Goal: Task Accomplishment & Management: Use online tool/utility

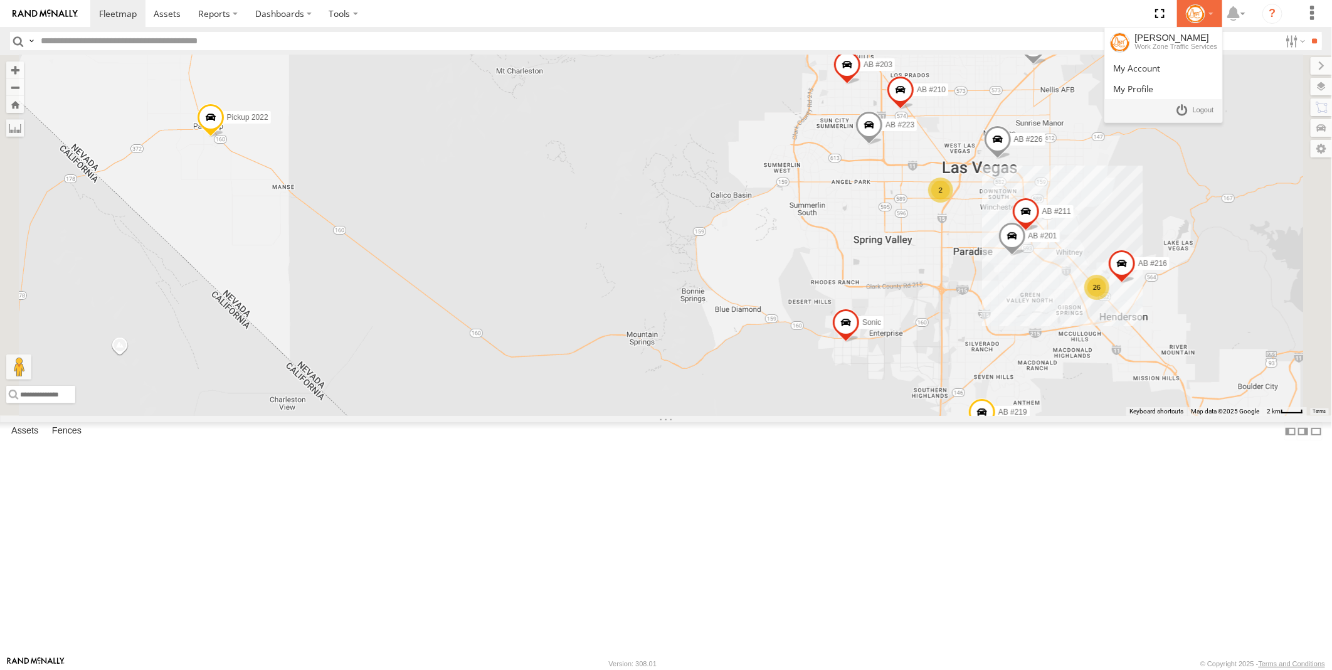
click at [1217, 13] on div at bounding box center [1200, 13] width 36 height 19
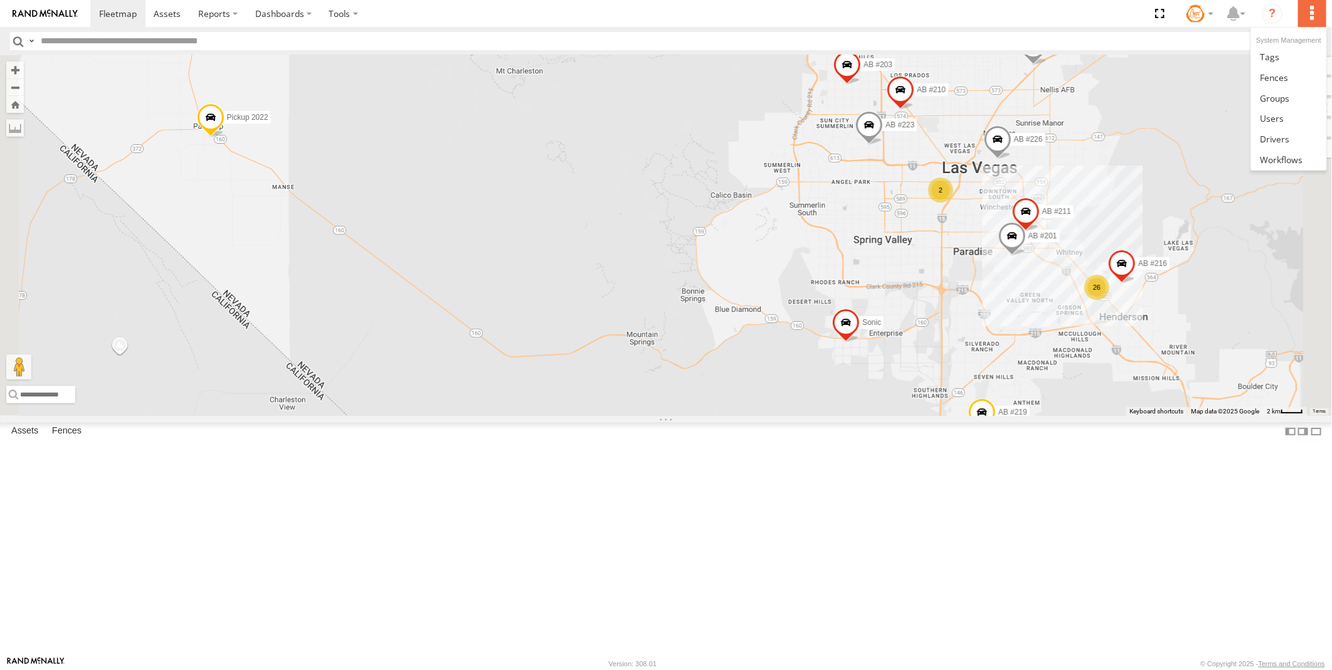
click at [1311, 11] on label at bounding box center [1312, 13] width 28 height 27
click at [1276, 117] on span at bounding box center [1272, 118] width 24 height 12
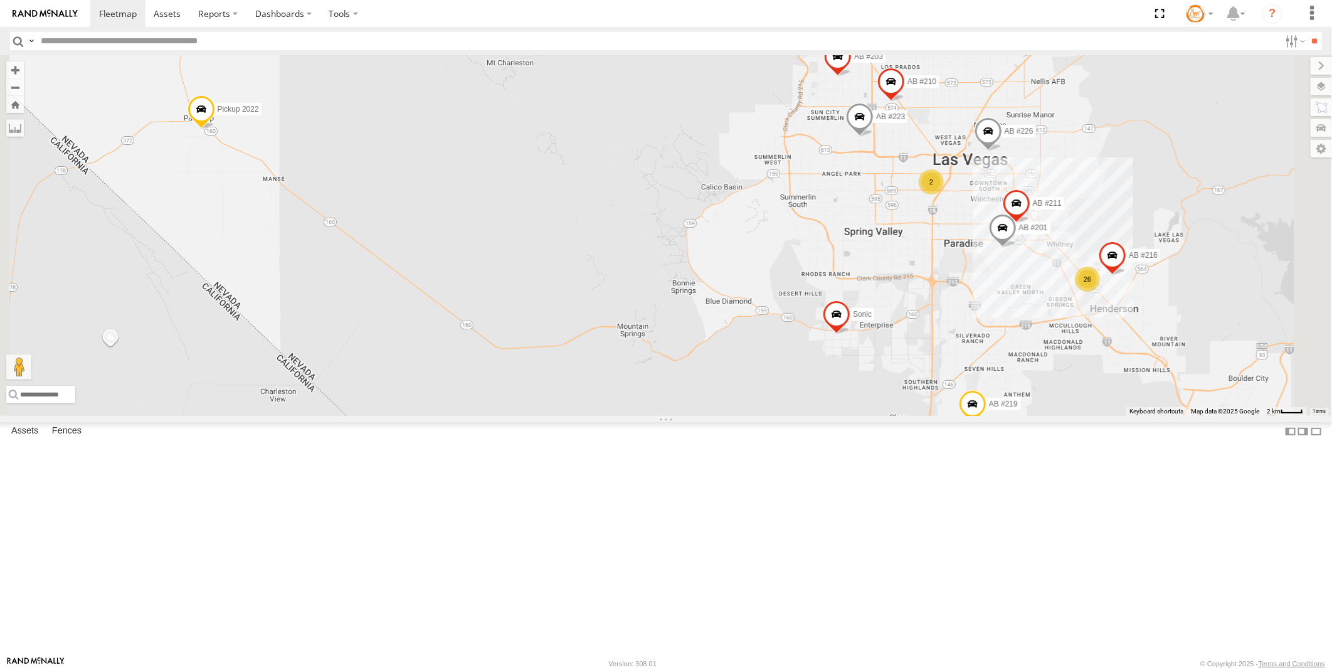
drag, startPoint x: 798, startPoint y: 333, endPoint x: 793, endPoint y: 324, distance: 10.1
click at [793, 324] on div "CMS #162 AB #223 26 2 AB #216 AB #201 AB #226 AB #219 AB #210 AB #203 Sonic Pic…" at bounding box center [666, 235] width 1332 height 361
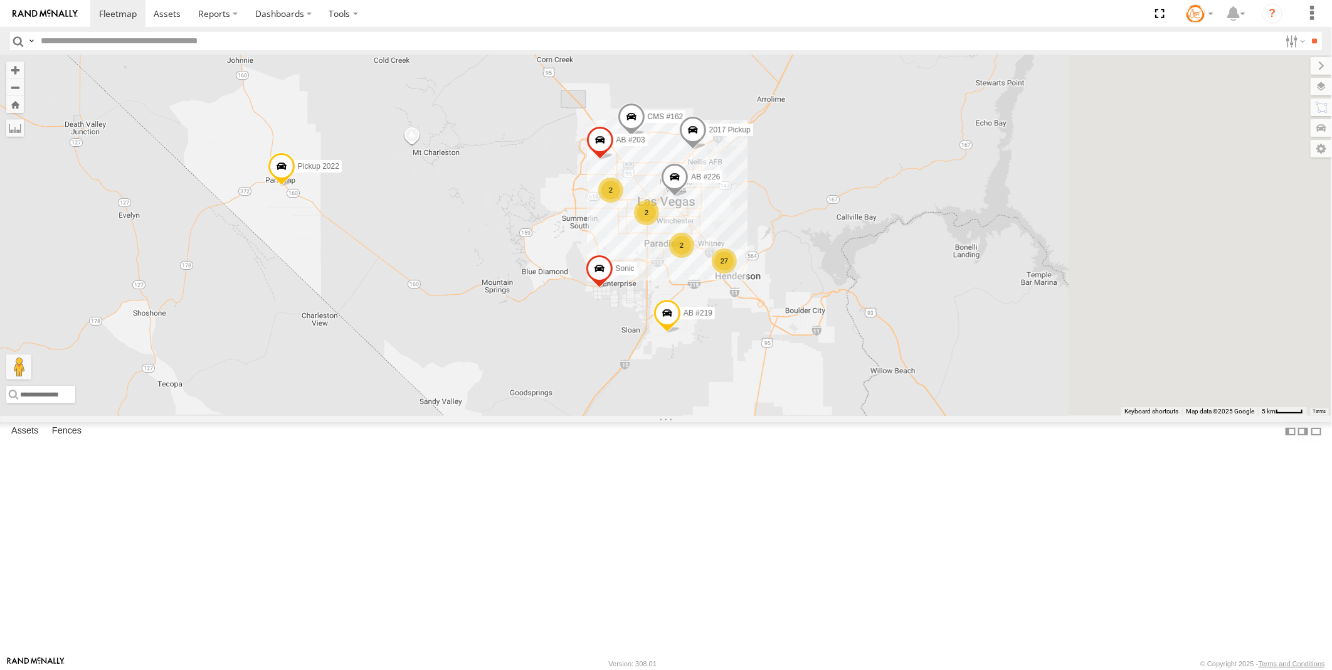
drag, startPoint x: 828, startPoint y: 410, endPoint x: 685, endPoint y: 416, distance: 143.2
click at [685, 416] on div "CMS #162 AB #226 AB #219 AB #203 Sonic Pickup 2022 2017 Pickup 2 27 2 2" at bounding box center [666, 235] width 1332 height 361
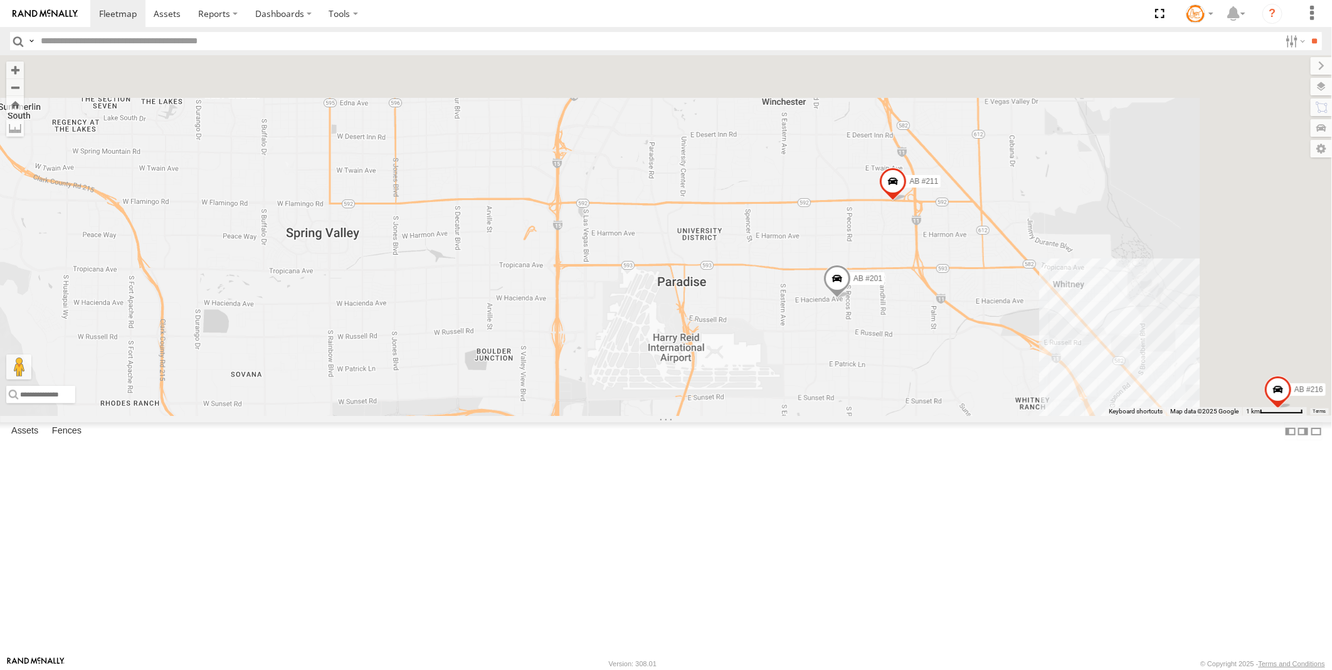
drag, startPoint x: 825, startPoint y: 347, endPoint x: 732, endPoint y: 502, distance: 179.7
click at [731, 416] on div "CMS #162 AB #226 AB #219 AB #203 Sonic Pickup 2022 2017 Pickup AB #223 AB #216 …" at bounding box center [666, 235] width 1332 height 361
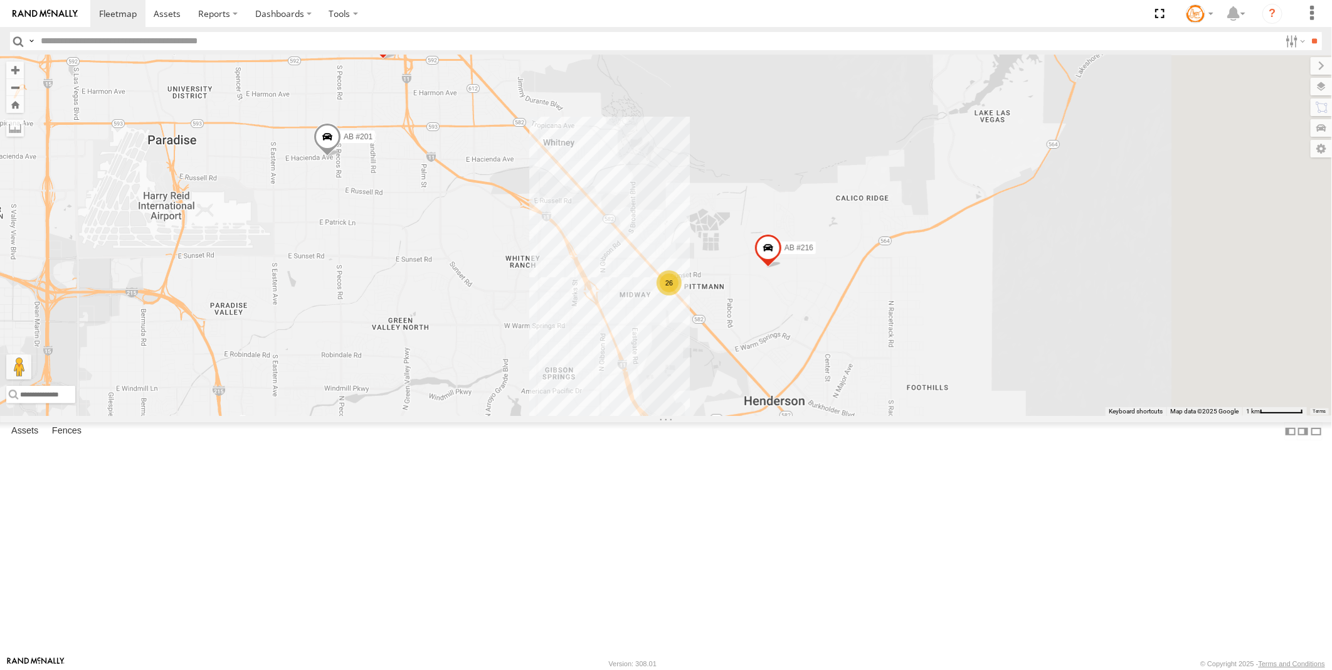
drag, startPoint x: 945, startPoint y: 449, endPoint x: 605, endPoint y: 439, distance: 340.7
click at [605, 416] on div "CMS #162 AB #226 AB #219 AB #203 Sonic Pickup 2022 2017 Pickup AB #223 AB #216 …" at bounding box center [666, 235] width 1332 height 361
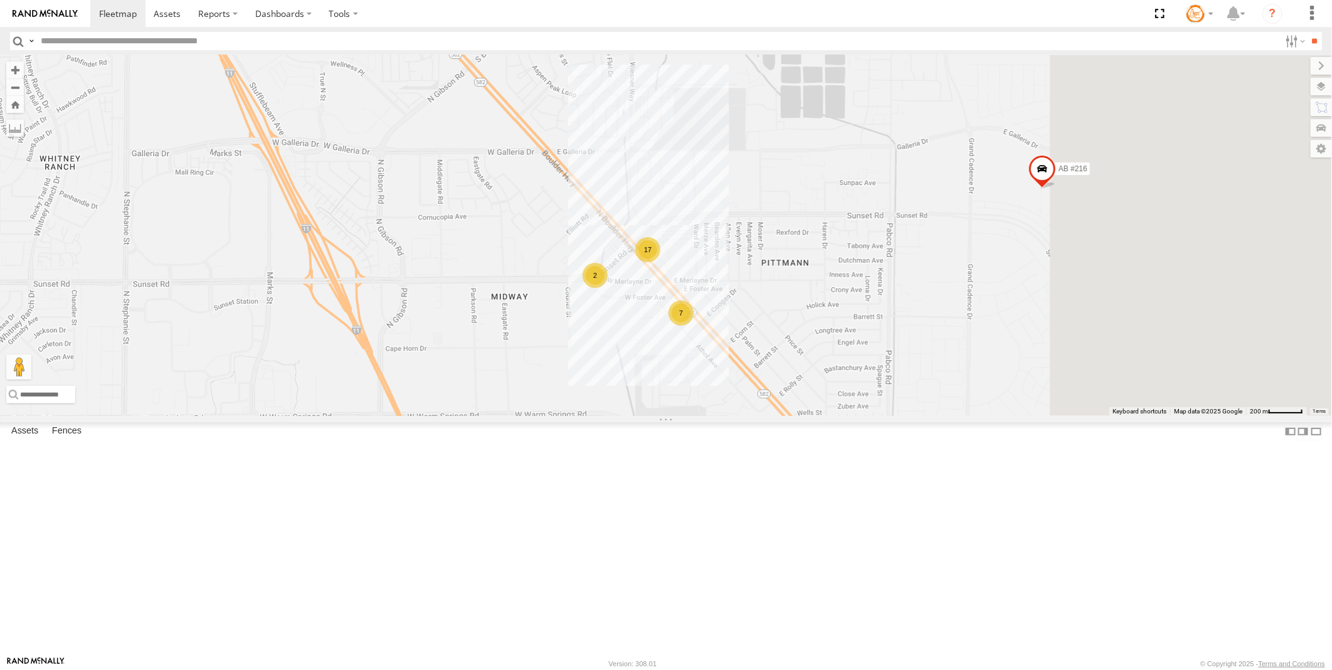
drag, startPoint x: 878, startPoint y: 411, endPoint x: 566, endPoint y: 456, distance: 314.8
click at [566, 416] on div "CMS #162 AB #226 AB #219 AB #203 Sonic Pickup 2022 2017 Pickup AB #223 AB #216 …" at bounding box center [666, 235] width 1332 height 361
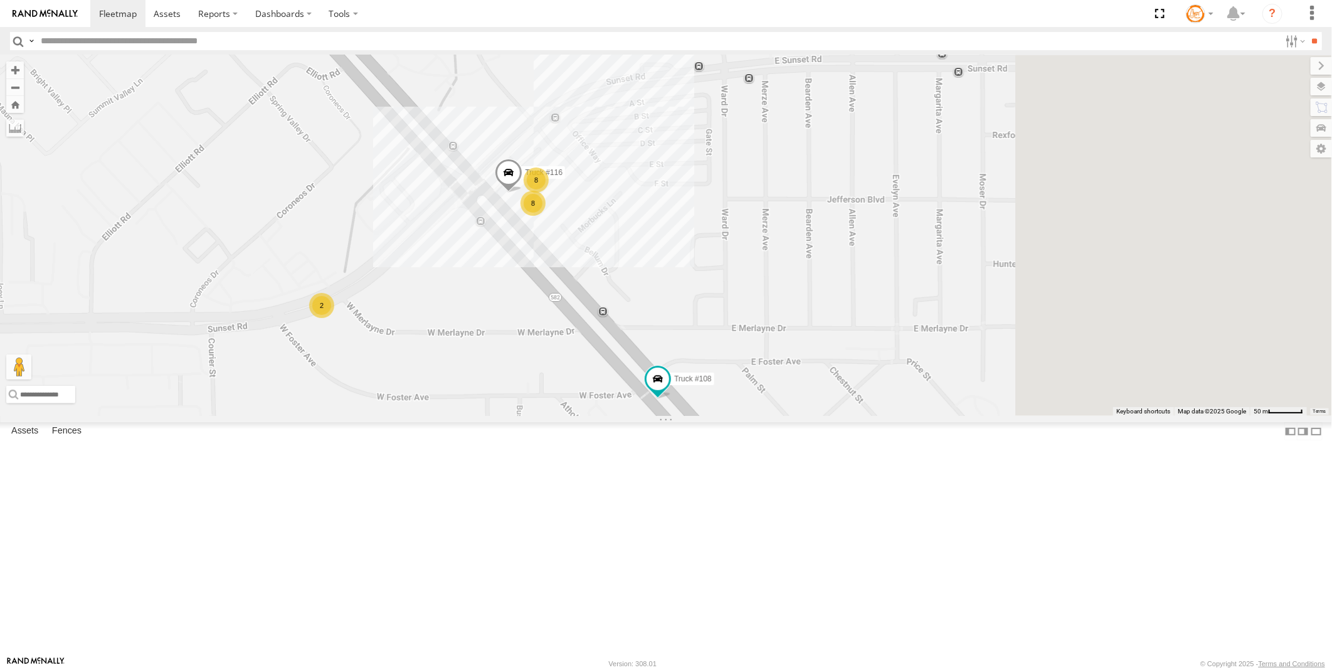
drag, startPoint x: 838, startPoint y: 367, endPoint x: 605, endPoint y: 492, distance: 265.4
click at [605, 416] on div "CMS #162 AB #226 AB #219 AB #203 Sonic Pickup 2022 2017 Pickup AB #223 AB #216 …" at bounding box center [666, 235] width 1332 height 361
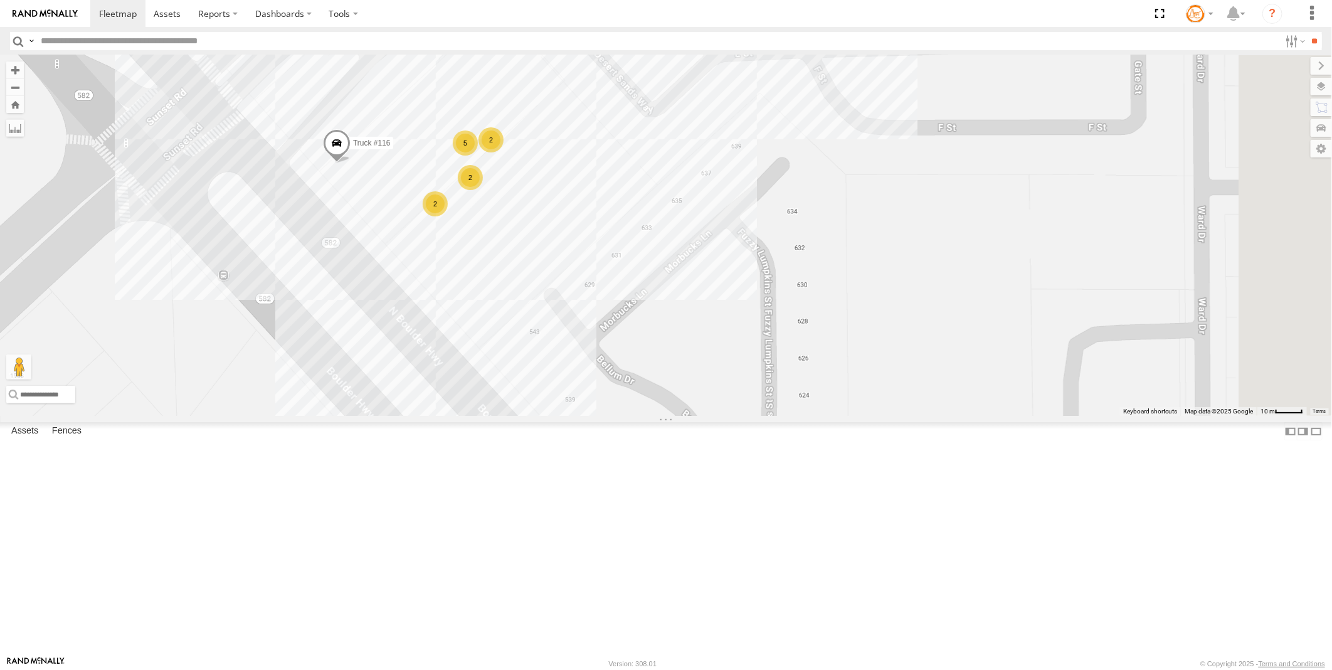
drag, startPoint x: 613, startPoint y: 343, endPoint x: 550, endPoint y: 566, distance: 231.9
click at [550, 416] on div "CMS #162 AB #226 AB #219 AB #203 Sonic Pickup 2022 2017 Pickup AB #223 AB #216 …" at bounding box center [666, 235] width 1332 height 361
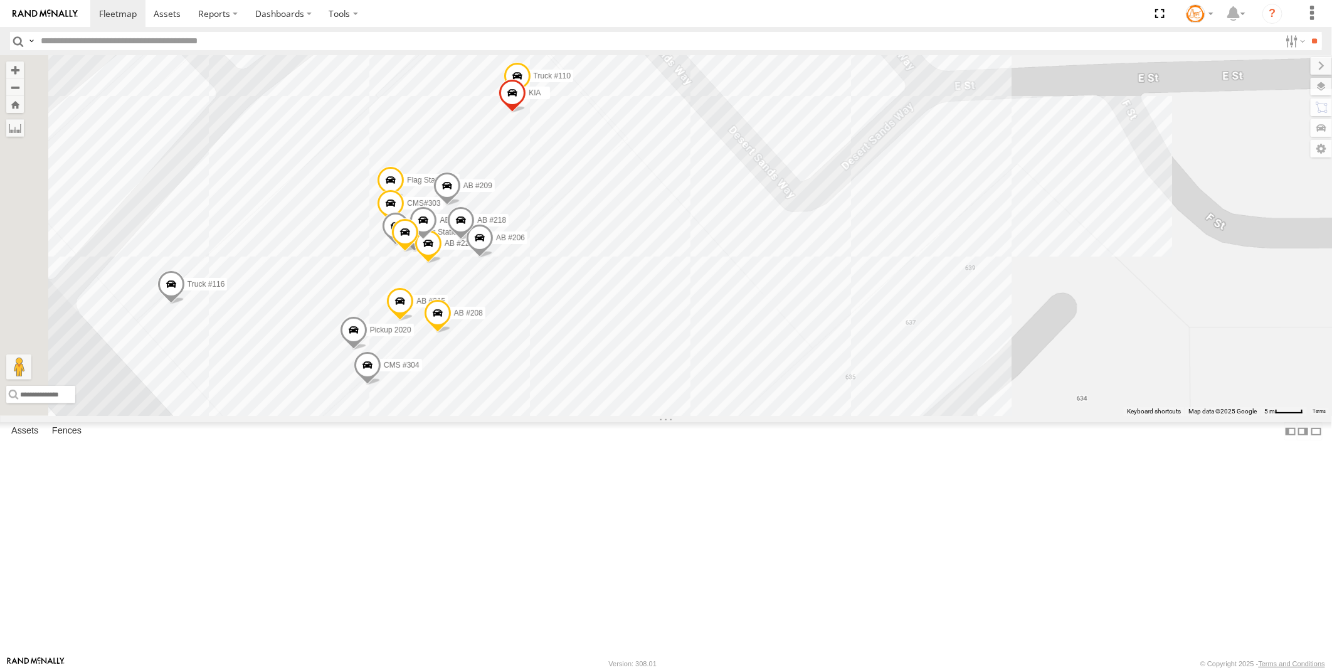
drag, startPoint x: 613, startPoint y: 364, endPoint x: 630, endPoint y: 541, distance: 177.7
click at [630, 416] on div "CMS #162 AB #226 AB #219 AB #203 Sonic Pickup 2022 2017 Pickup AB #223 AB #216 …" at bounding box center [666, 235] width 1332 height 361
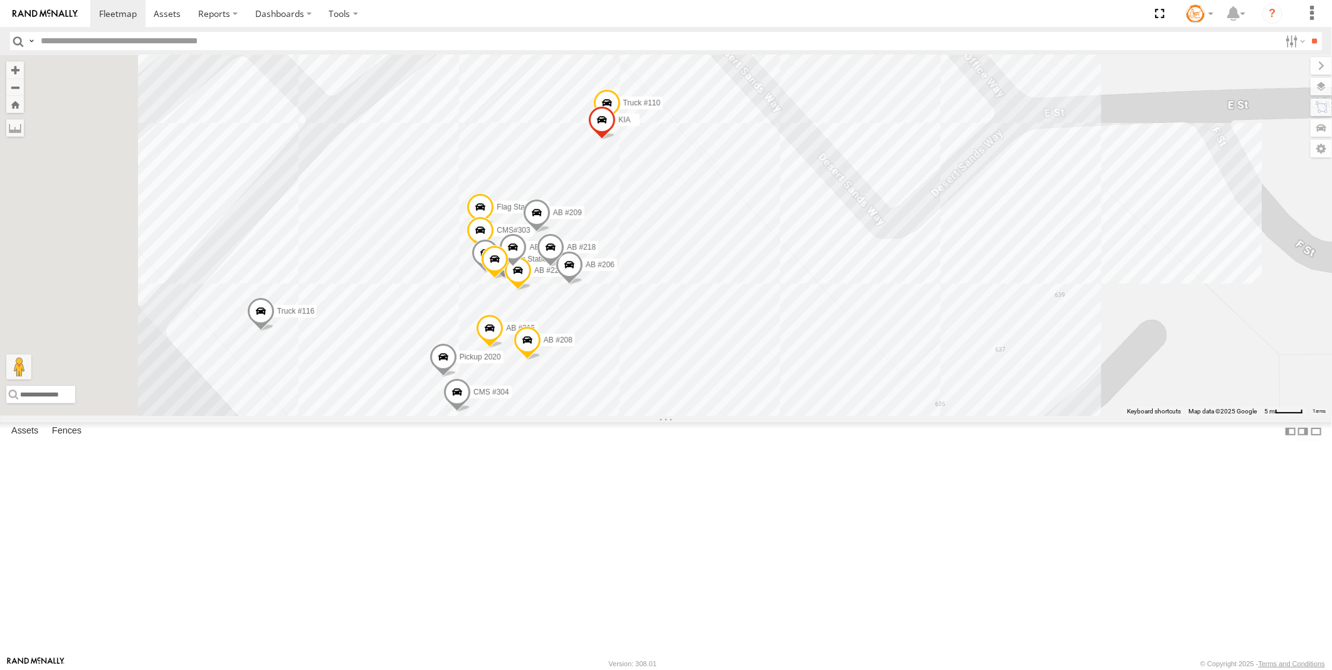
drag, startPoint x: 350, startPoint y: 472, endPoint x: 441, endPoint y: 497, distance: 94.5
click at [441, 416] on div "CMS #162 AB #226 AB #219 AB #203 Sonic Pickup 2022 2017 Pickup AB #223 AB #216 …" at bounding box center [666, 235] width 1332 height 361
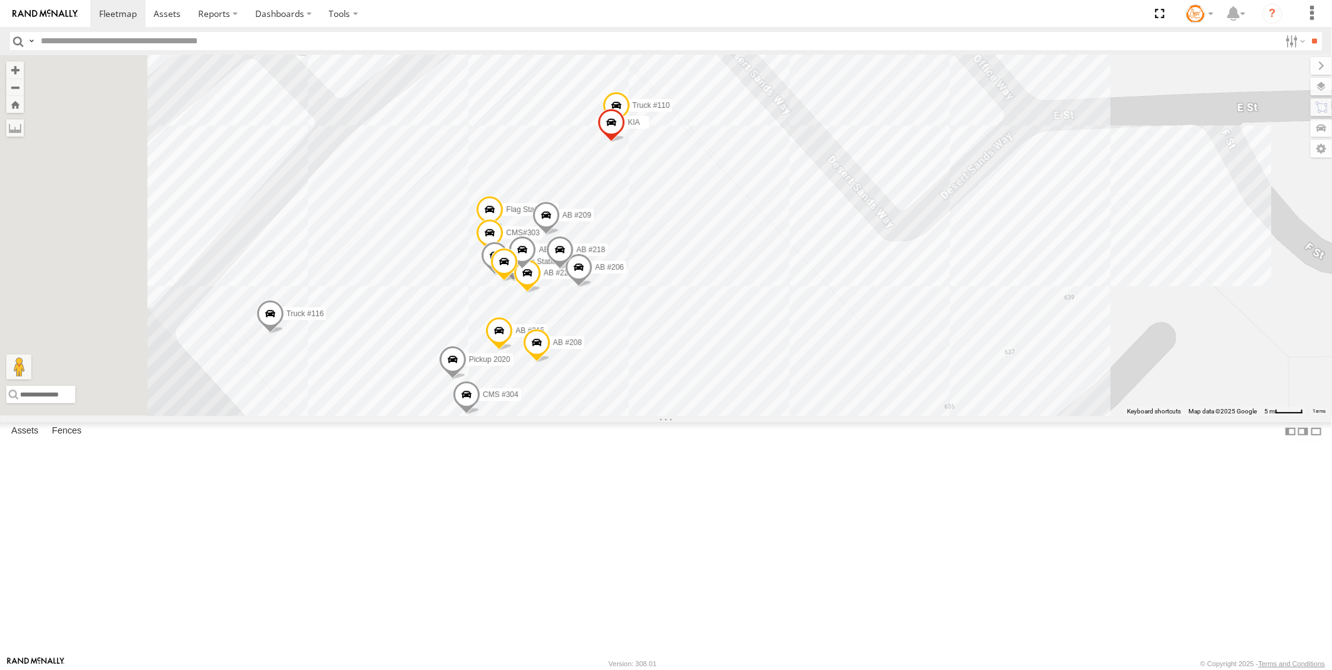
click at [284, 333] on span at bounding box center [270, 316] width 28 height 34
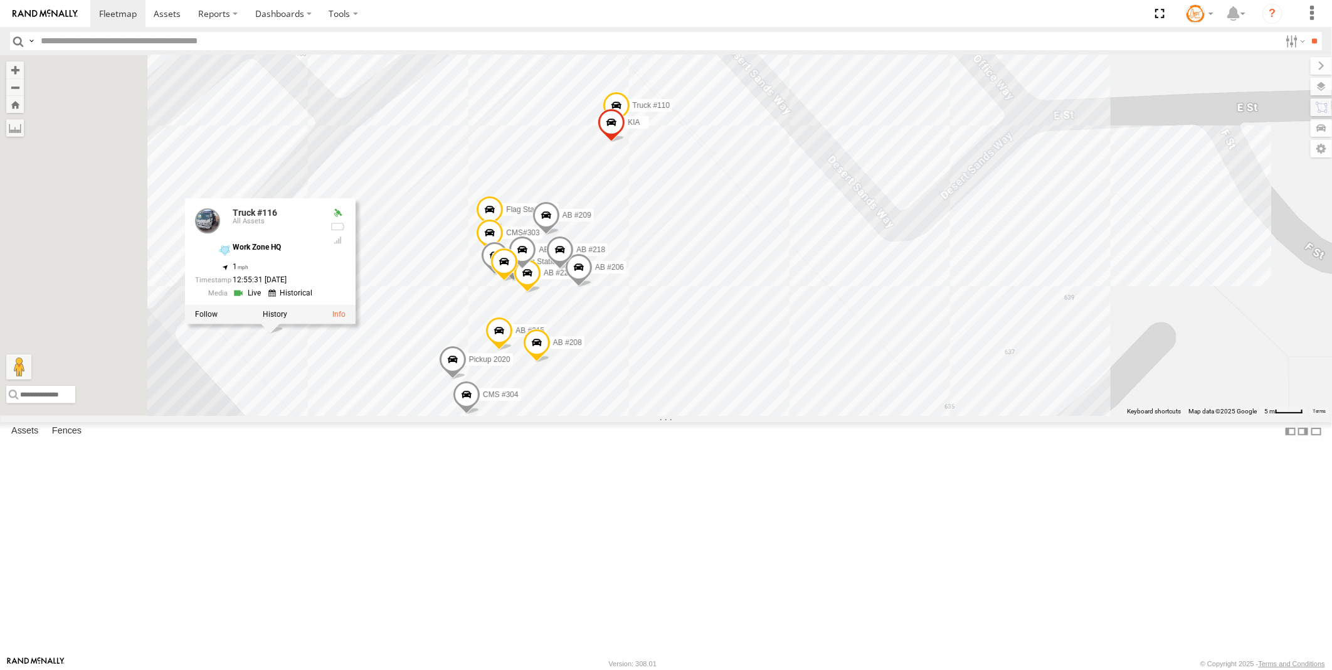
click at [409, 416] on div "CMS #162 AB #226 AB #219 AB #203 Sonic Pickup 2022 2017 Pickup AB #223 AB #216 …" at bounding box center [666, 235] width 1332 height 361
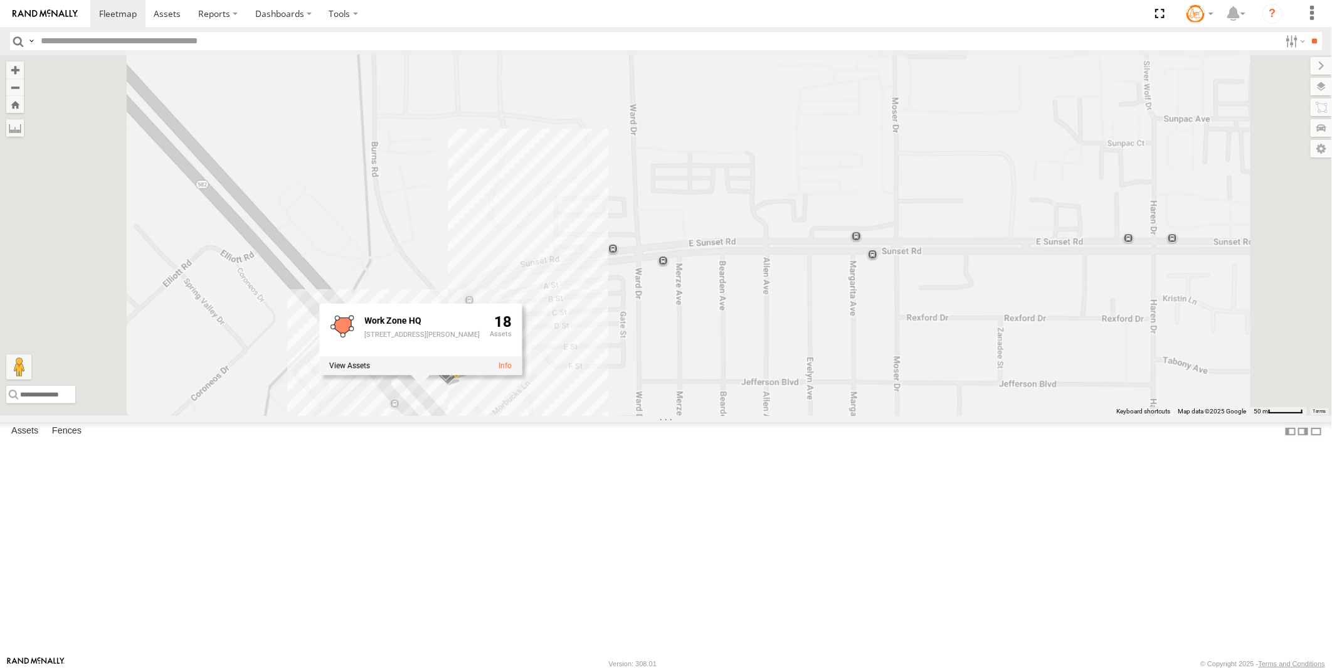
drag, startPoint x: 465, startPoint y: 524, endPoint x: 944, endPoint y: 433, distance: 487.7
click at [944, 416] on div "CMS #162 AB #226 AB #219 AB #203 Sonic Pickup 2022 2017 Pickup AB #223 AB #216 …" at bounding box center [666, 235] width 1332 height 361
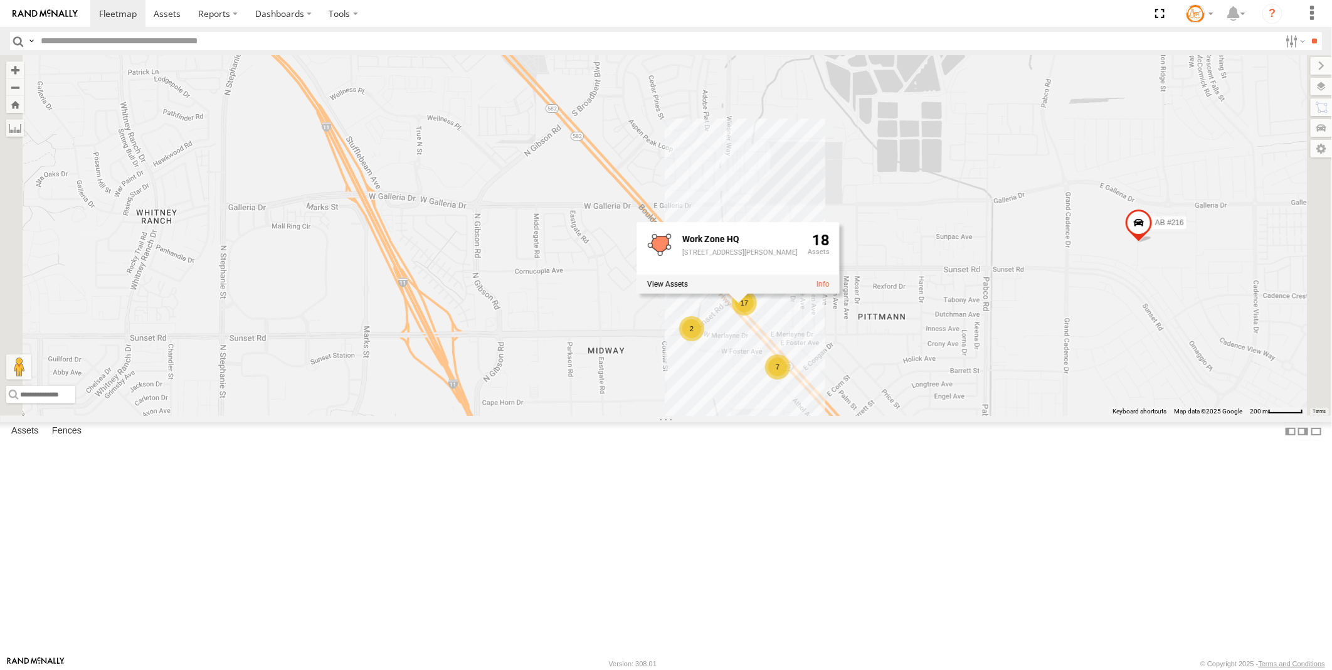
drag, startPoint x: 596, startPoint y: 416, endPoint x: 774, endPoint y: 465, distance: 184.7
click at [774, 416] on div "CMS #162 AB #226 AB #219 AB #203 Sonic Pickup 2022 2017 Pickup AB #223 AB #216 …" at bounding box center [666, 235] width 1332 height 361
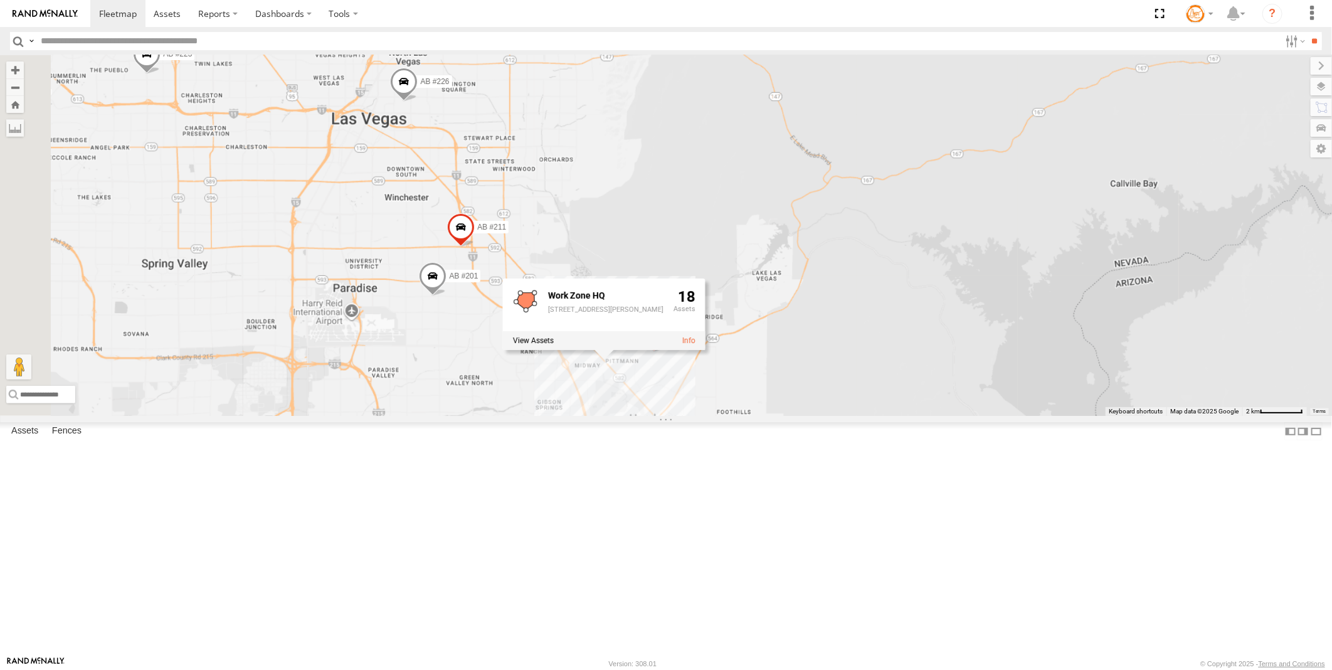
drag, startPoint x: 576, startPoint y: 389, endPoint x: 621, endPoint y: 456, distance: 80.9
click at [621, 416] on div "CMS #162 AB #226 AB #219 AB #203 Sonic Pickup 2022 2017 Pickup AB #223 AB #216 …" at bounding box center [666, 235] width 1332 height 361
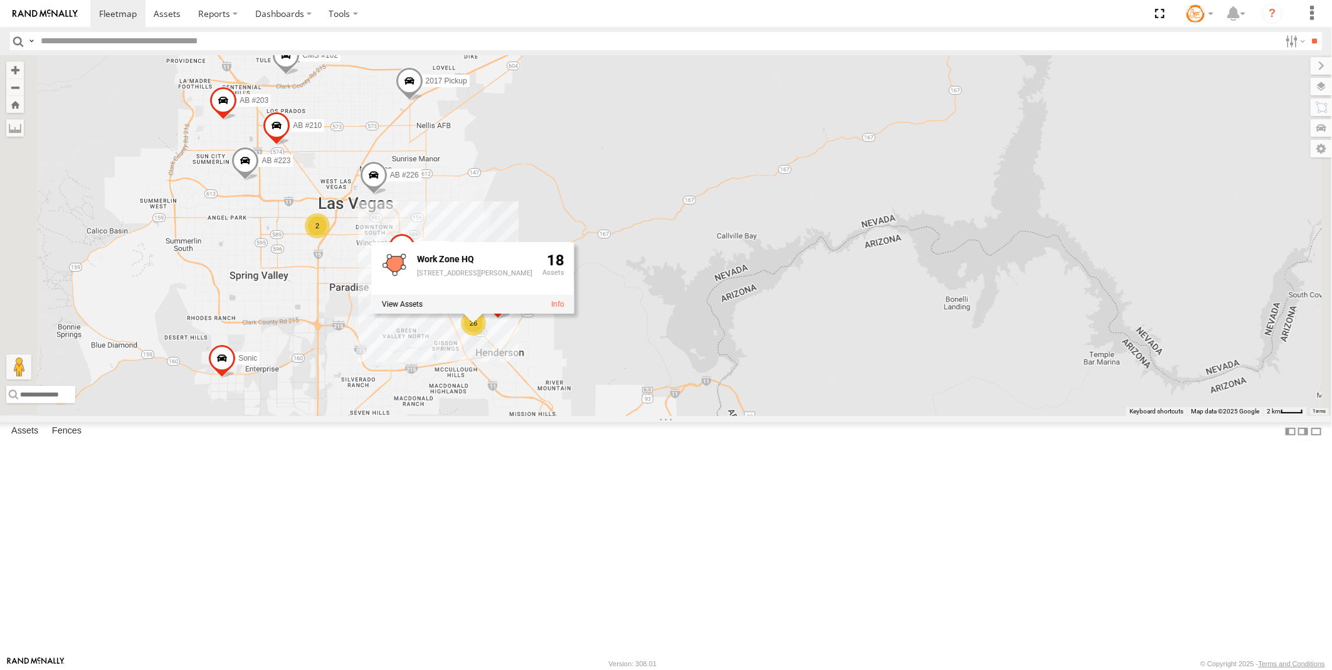
drag, startPoint x: 442, startPoint y: 430, endPoint x: 724, endPoint y: 403, distance: 283.4
click at [724, 403] on div "CMS #162 AB #226 AB #219 AB #203 Sonic Pickup 2022 2017 Pickup AB #223 AB #216 …" at bounding box center [666, 235] width 1332 height 361
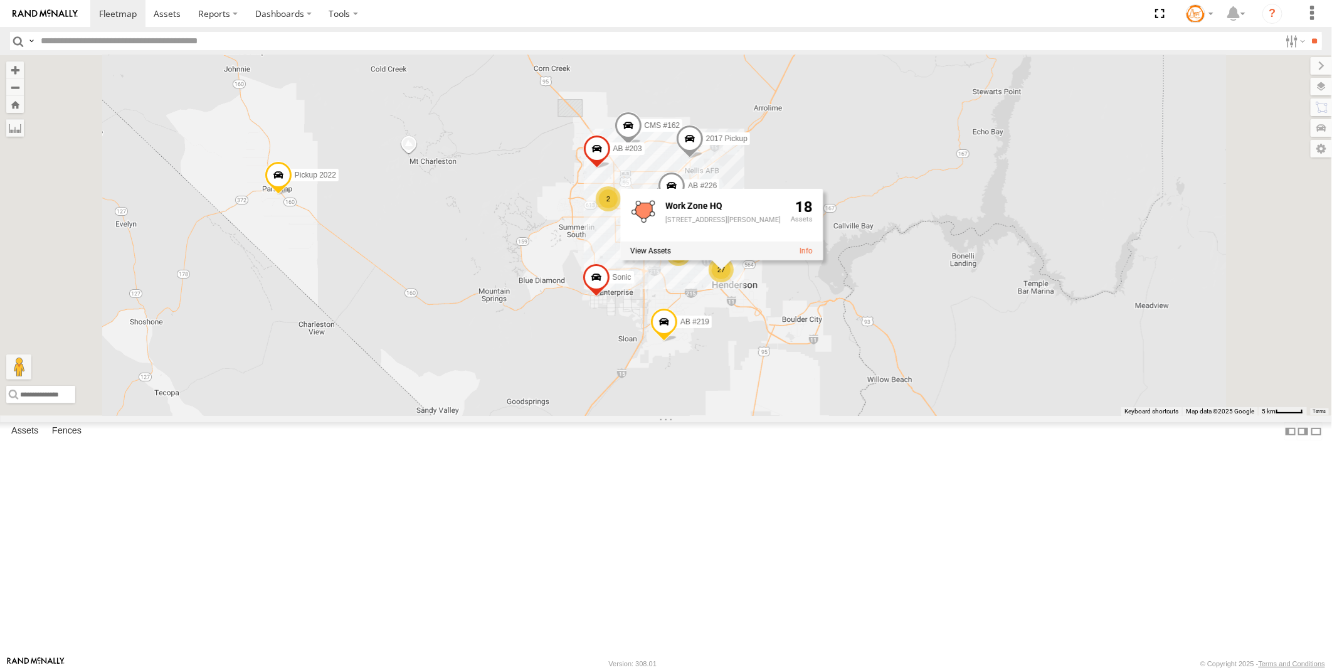
click at [292, 194] on span at bounding box center [279, 178] width 28 height 34
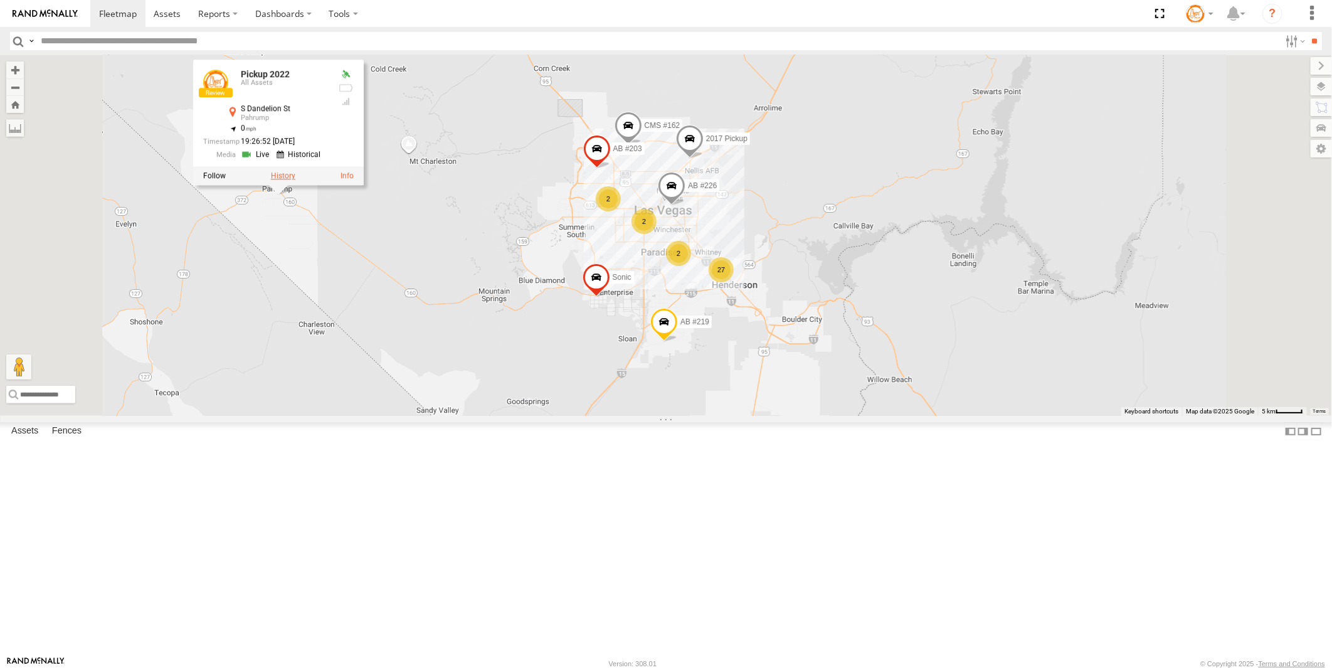
click at [295, 180] on label at bounding box center [283, 175] width 24 height 9
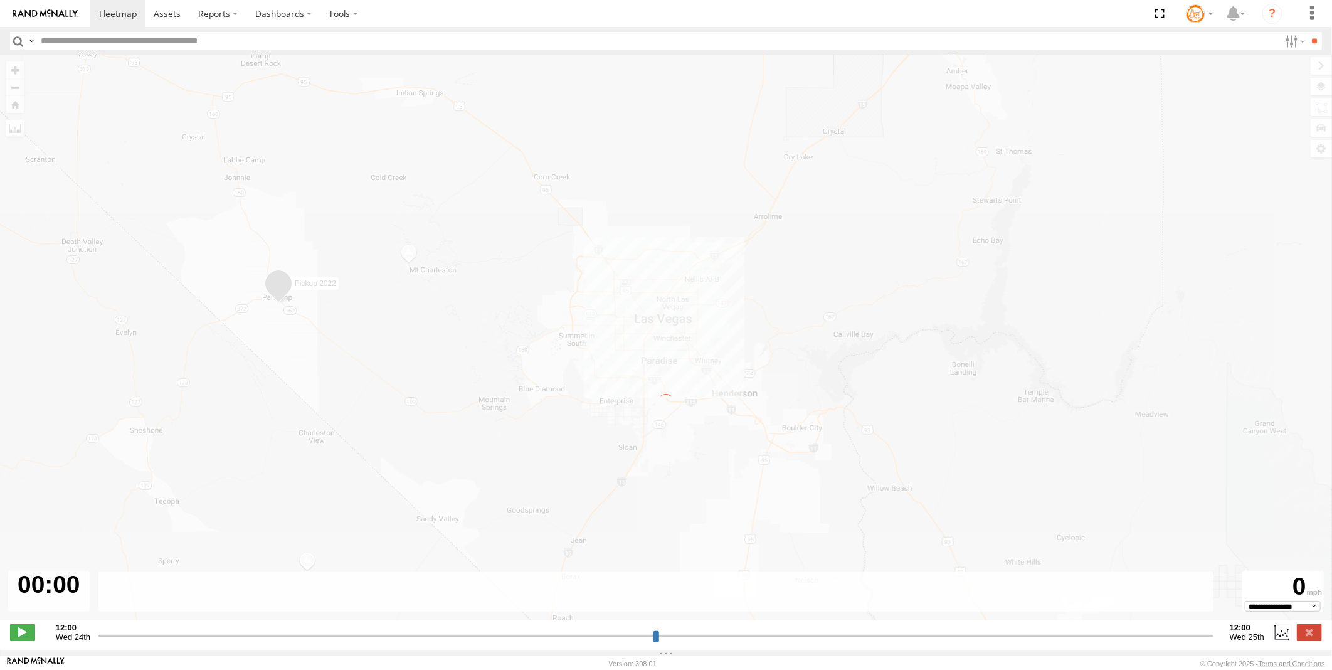
type input "**********"
